Goal: Navigation & Orientation: Find specific page/section

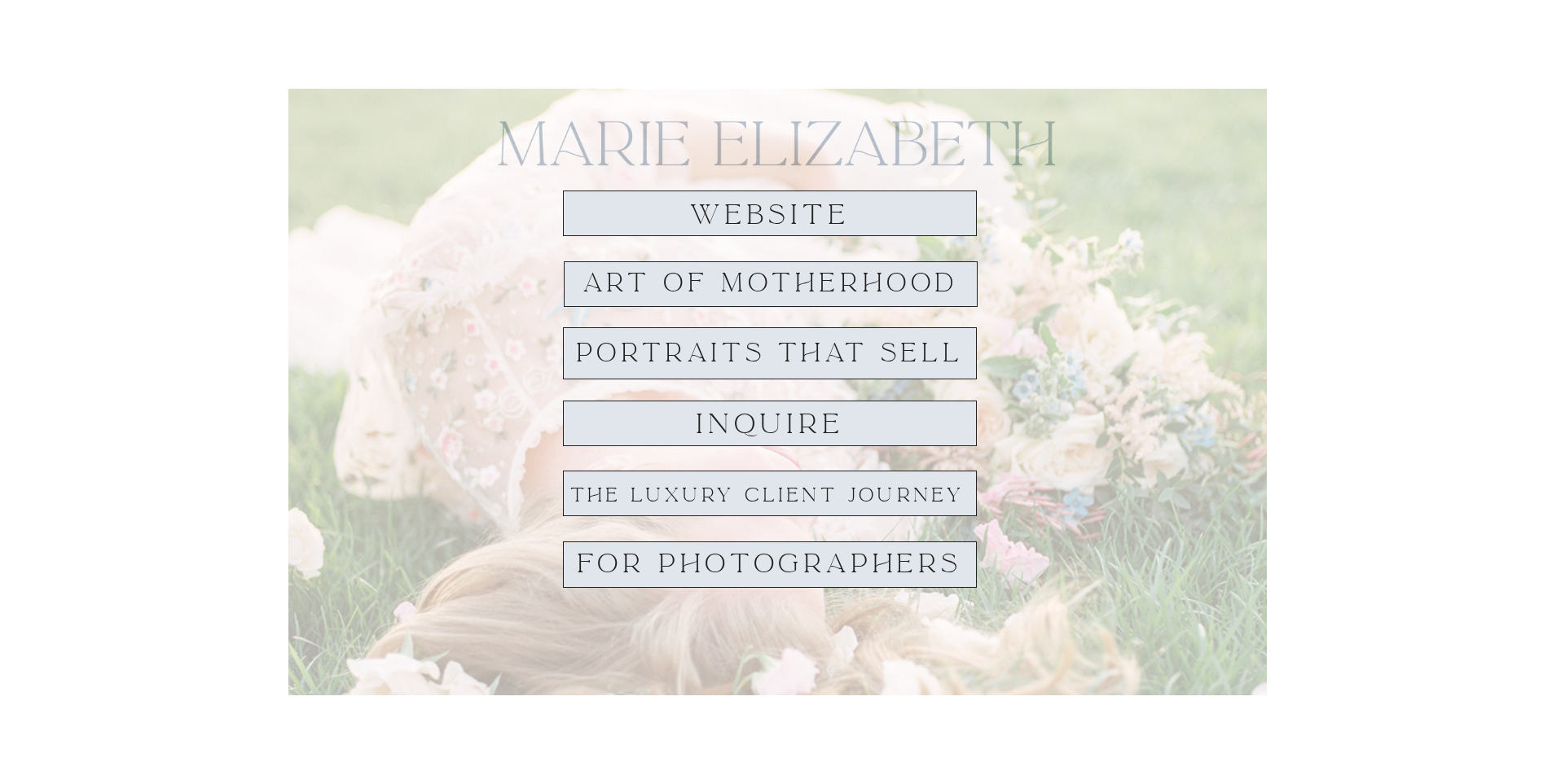
click at [731, 220] on h1 "website" at bounding box center [770, 216] width 187 height 30
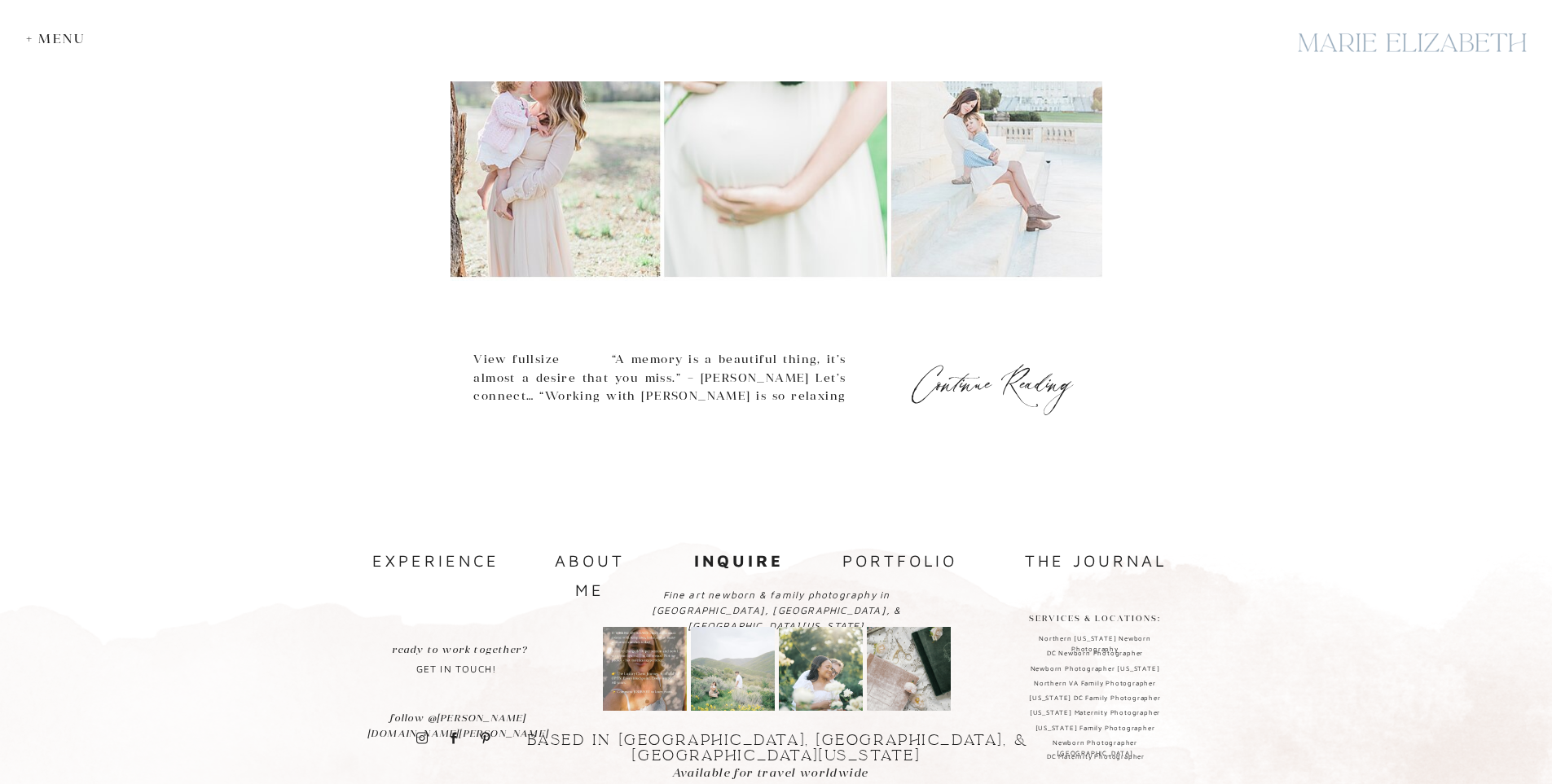
scroll to position [824, 0]
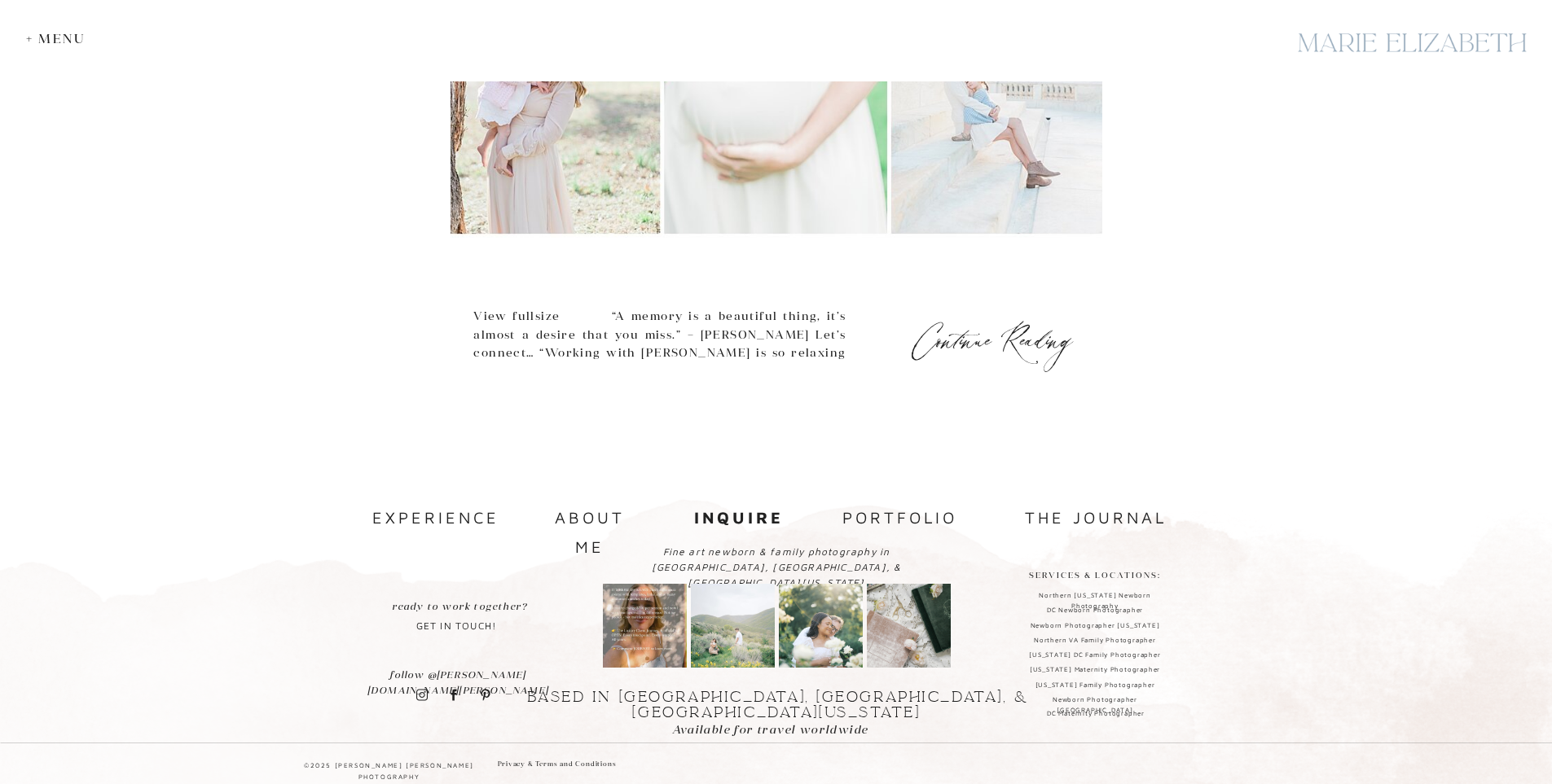
click at [901, 517] on nav "portfolio" at bounding box center [899, 518] width 122 height 31
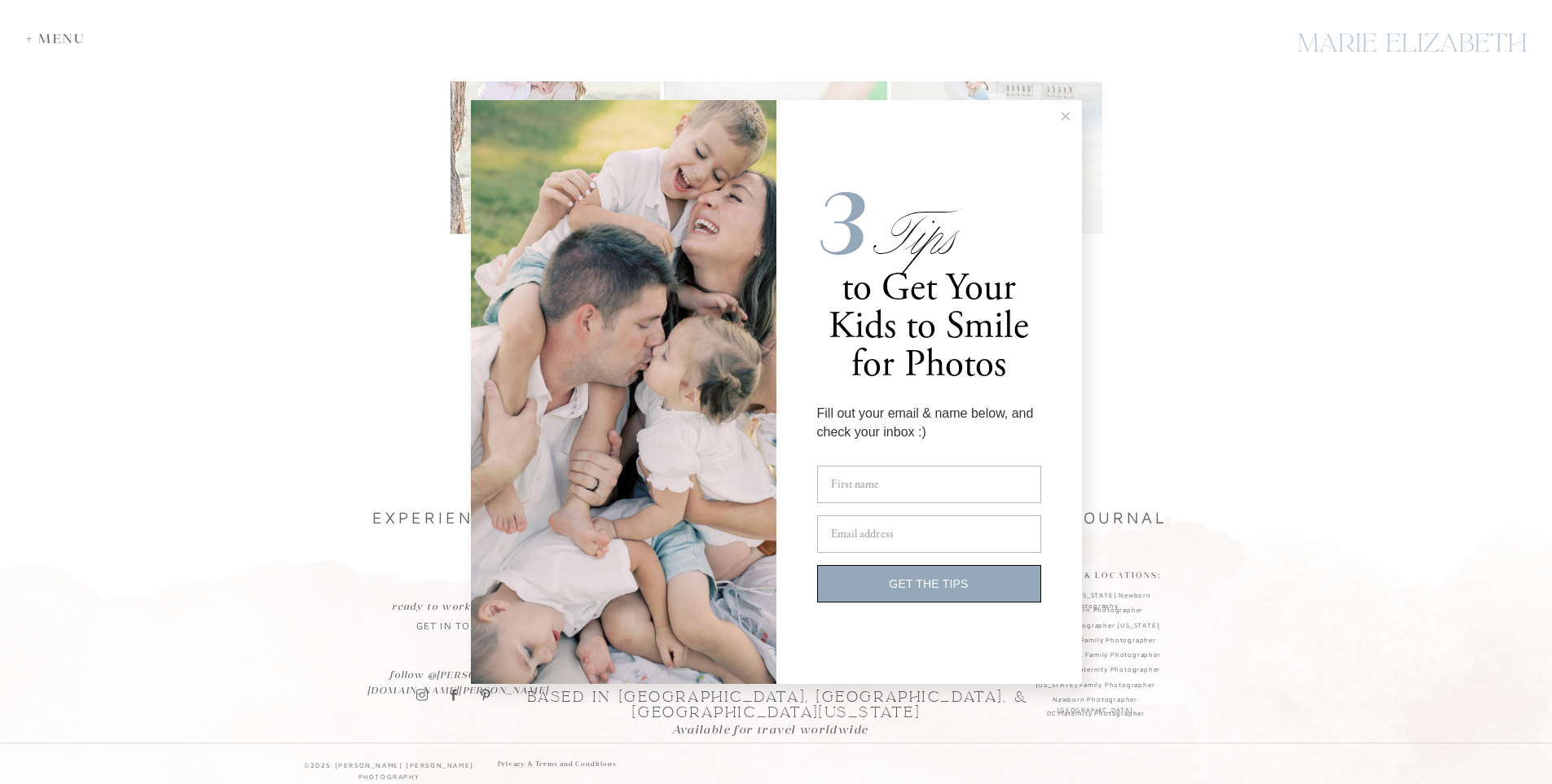
click at [1068, 115] on icon at bounding box center [1065, 116] width 9 height 9
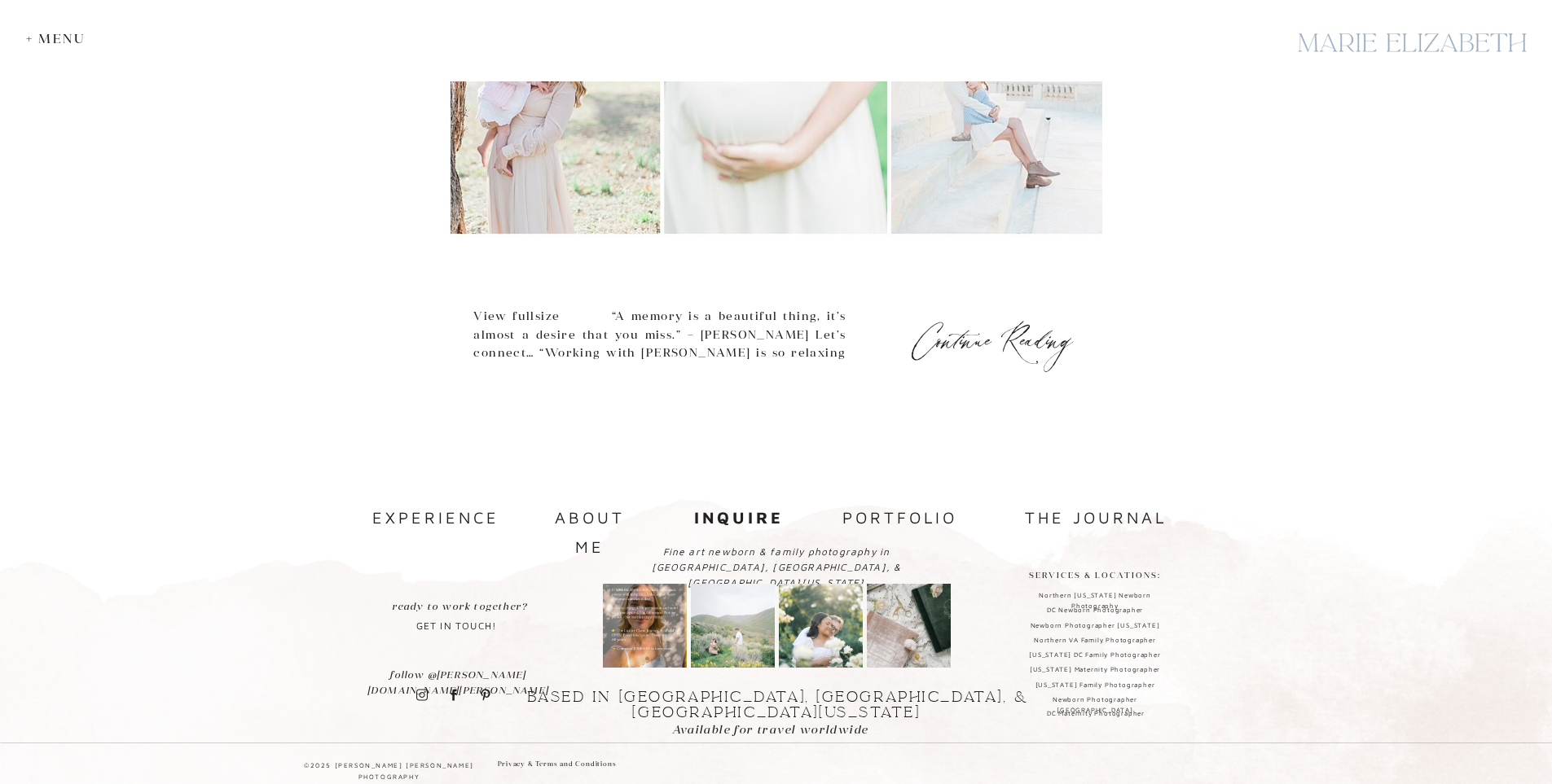
click at [878, 516] on nav "portfolio" at bounding box center [899, 518] width 122 height 31
